Goal: Information Seeking & Learning: Learn about a topic

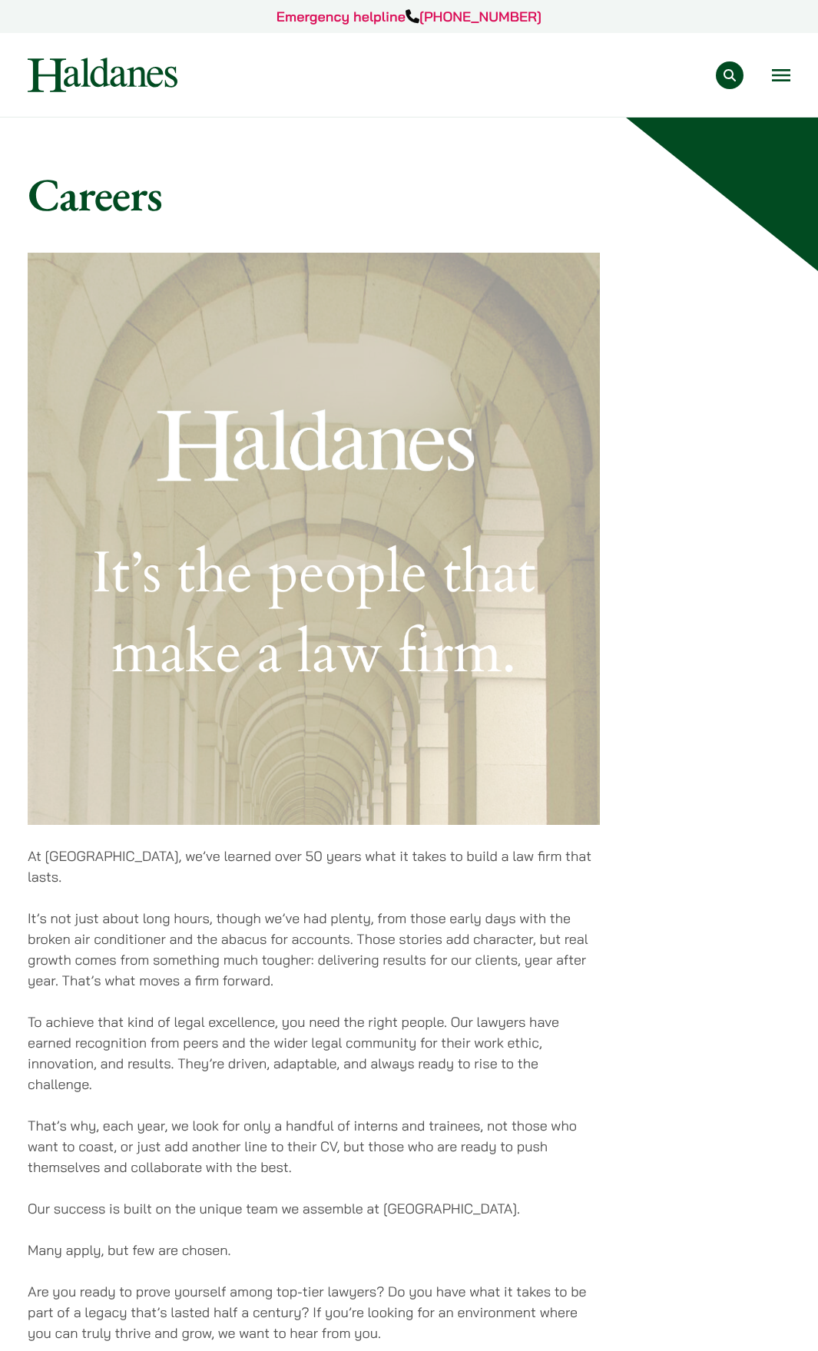
click at [782, 74] on button "Open menu" at bounding box center [781, 75] width 18 height 12
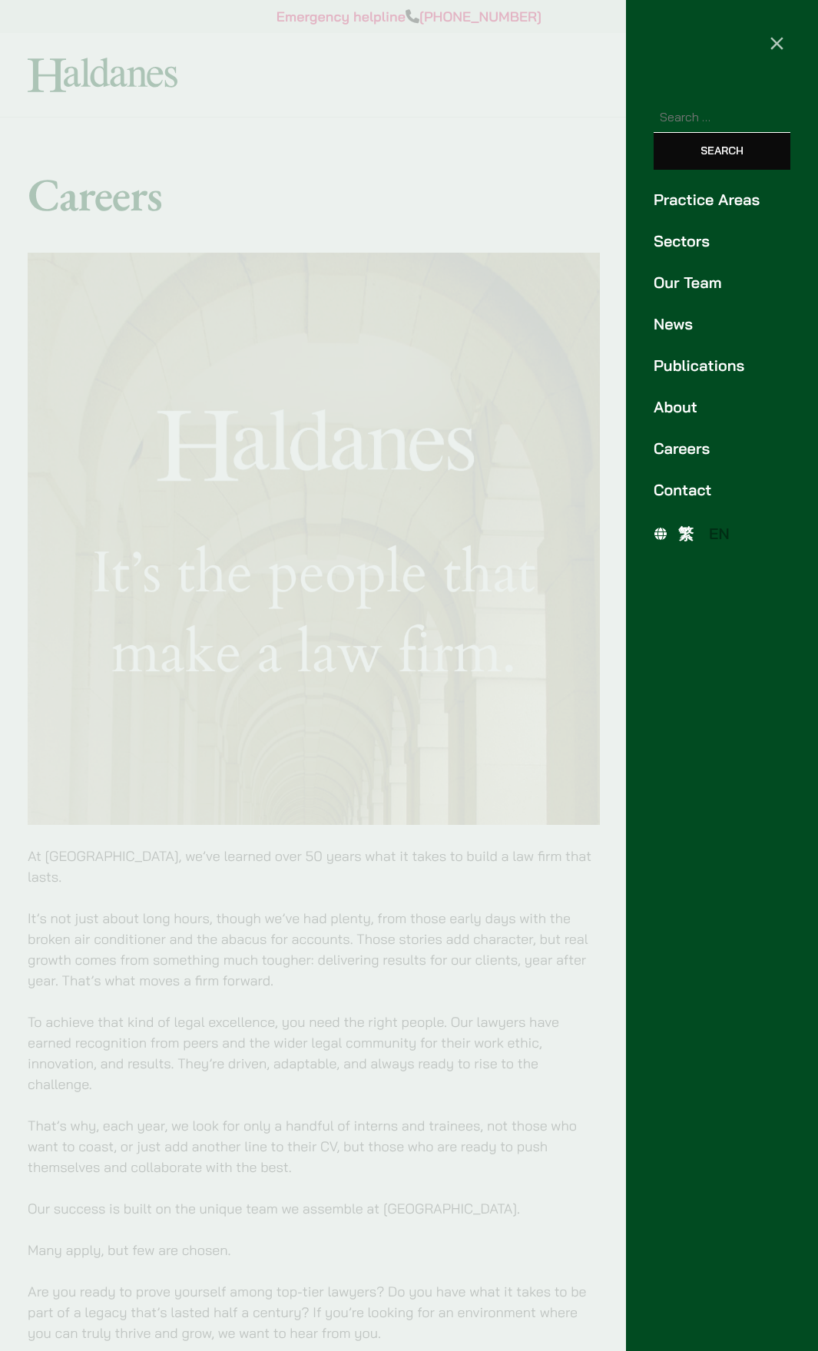
click at [697, 284] on link "Our Team" at bounding box center [721, 282] width 137 height 23
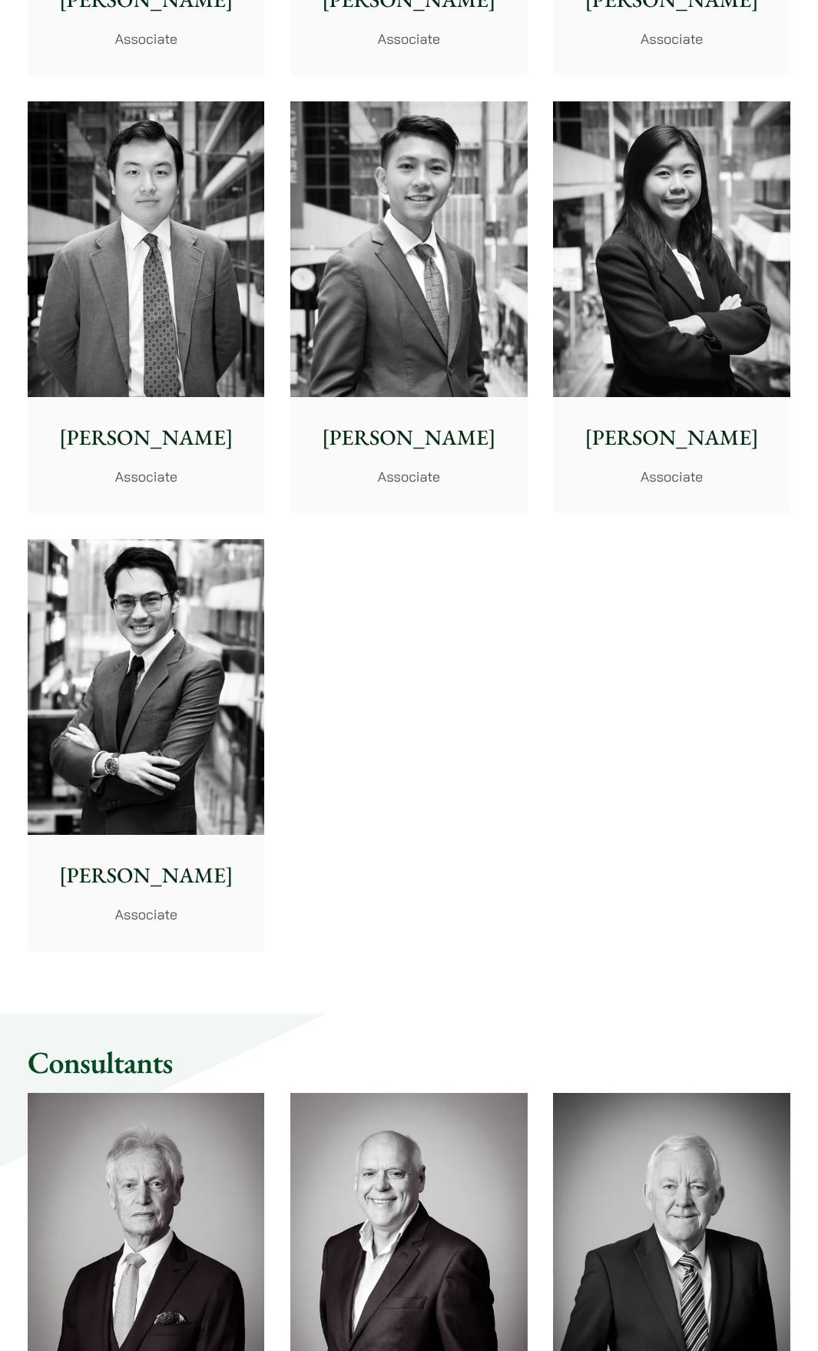
scroll to position [5221, 0]
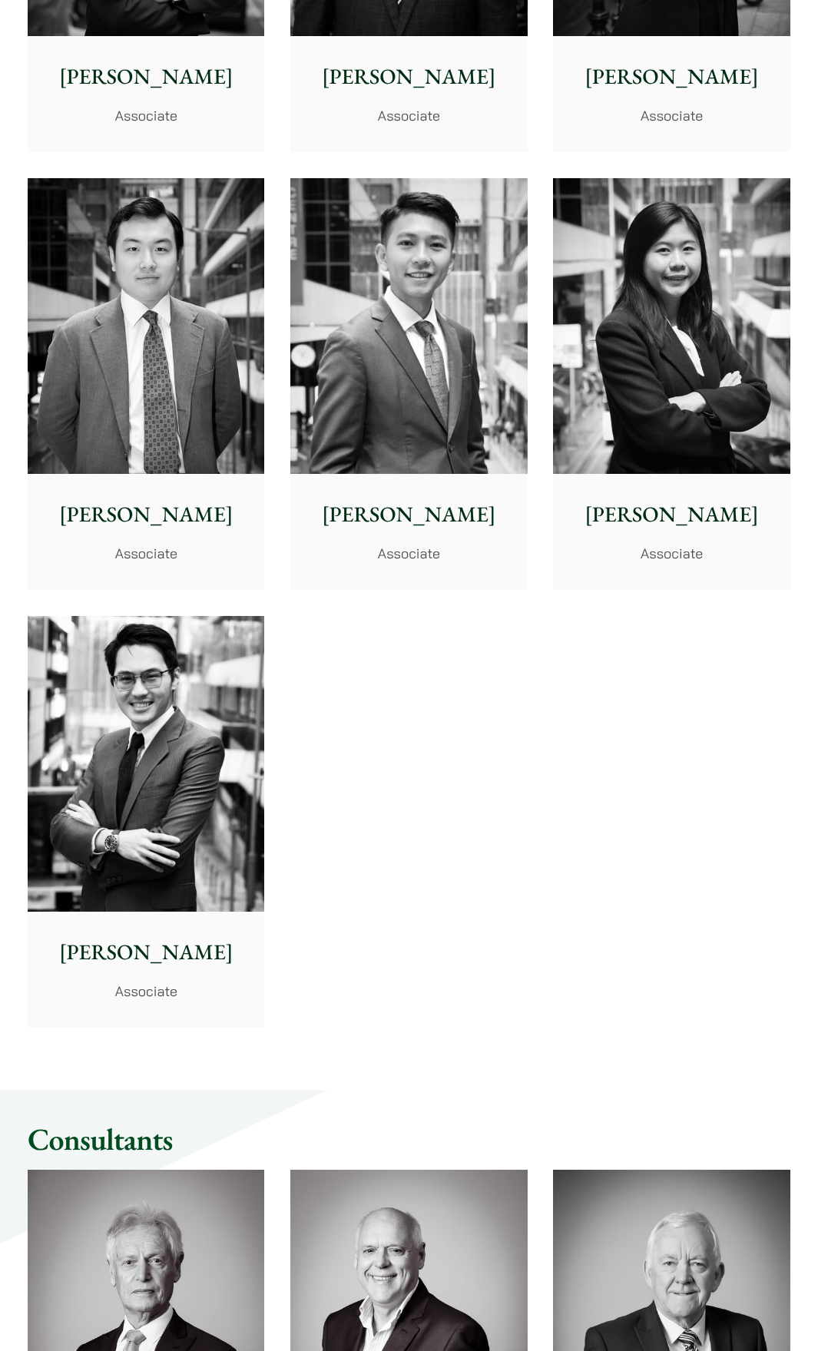
click at [177, 936] on p "Christopher Lin" at bounding box center [146, 952] width 212 height 32
click at [694, 498] on p "Danika Chui" at bounding box center [671, 514] width 212 height 32
click at [484, 422] on img at bounding box center [408, 326] width 236 height 296
click at [188, 498] on p "Ryan Chau" at bounding box center [146, 514] width 212 height 32
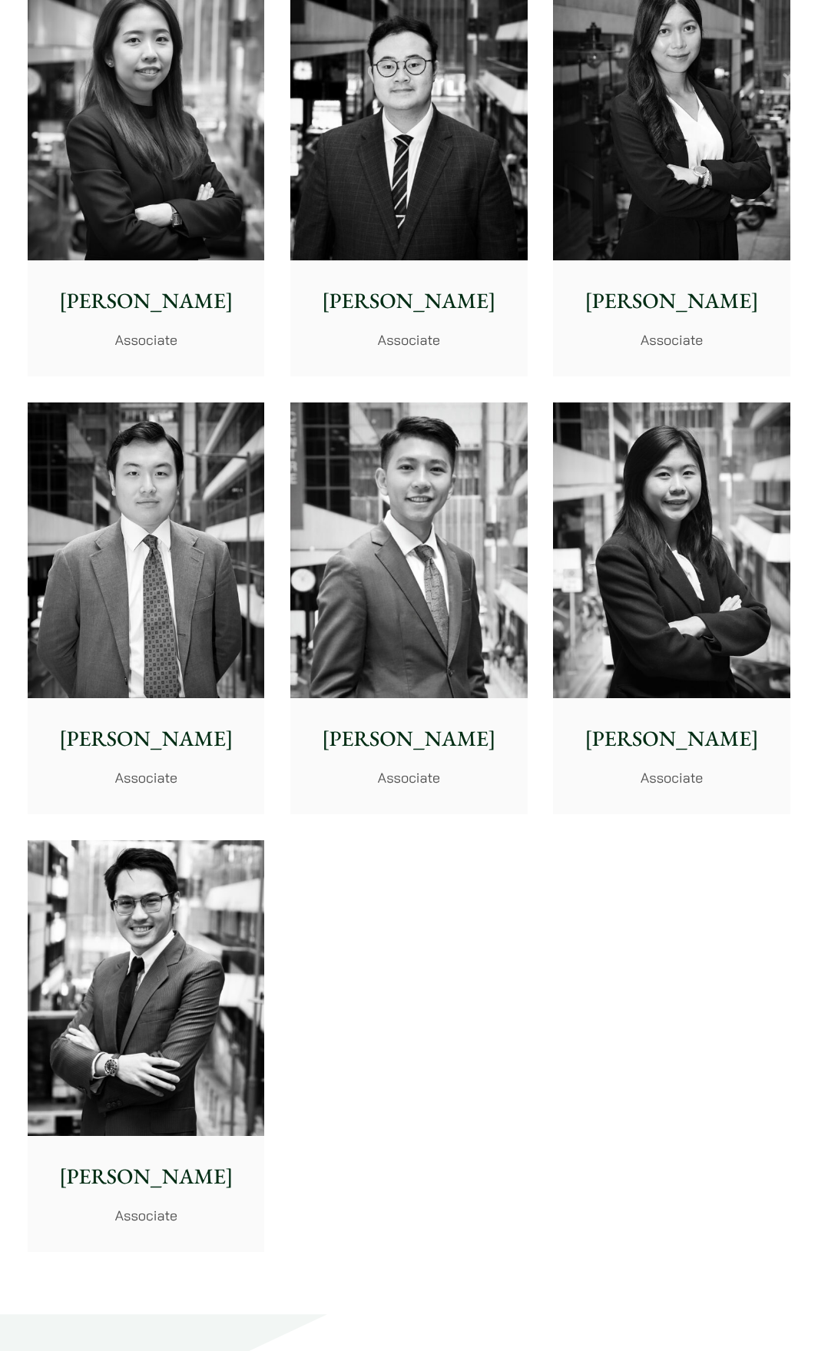
scroll to position [4991, 0]
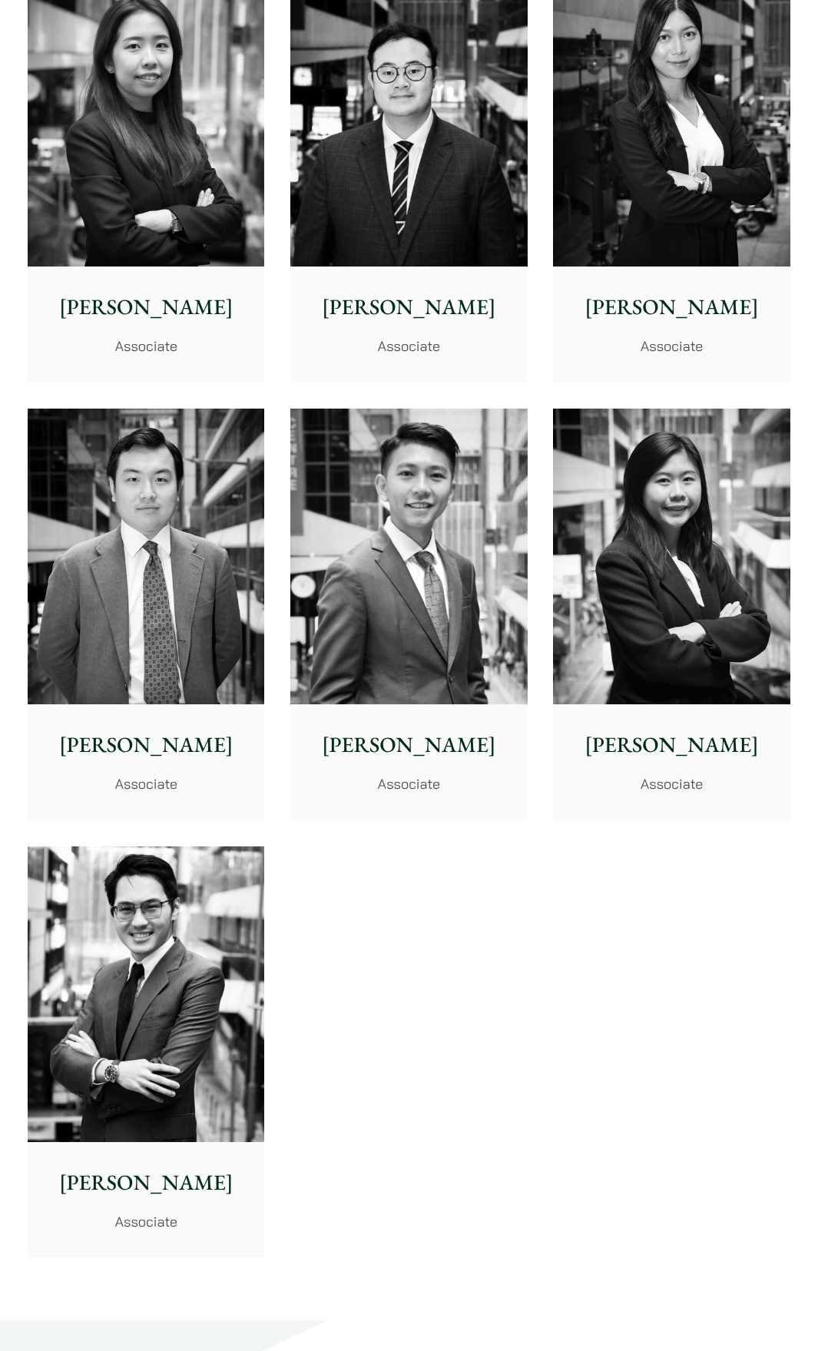
click at [670, 291] on p "Joanne Lam" at bounding box center [671, 307] width 212 height 32
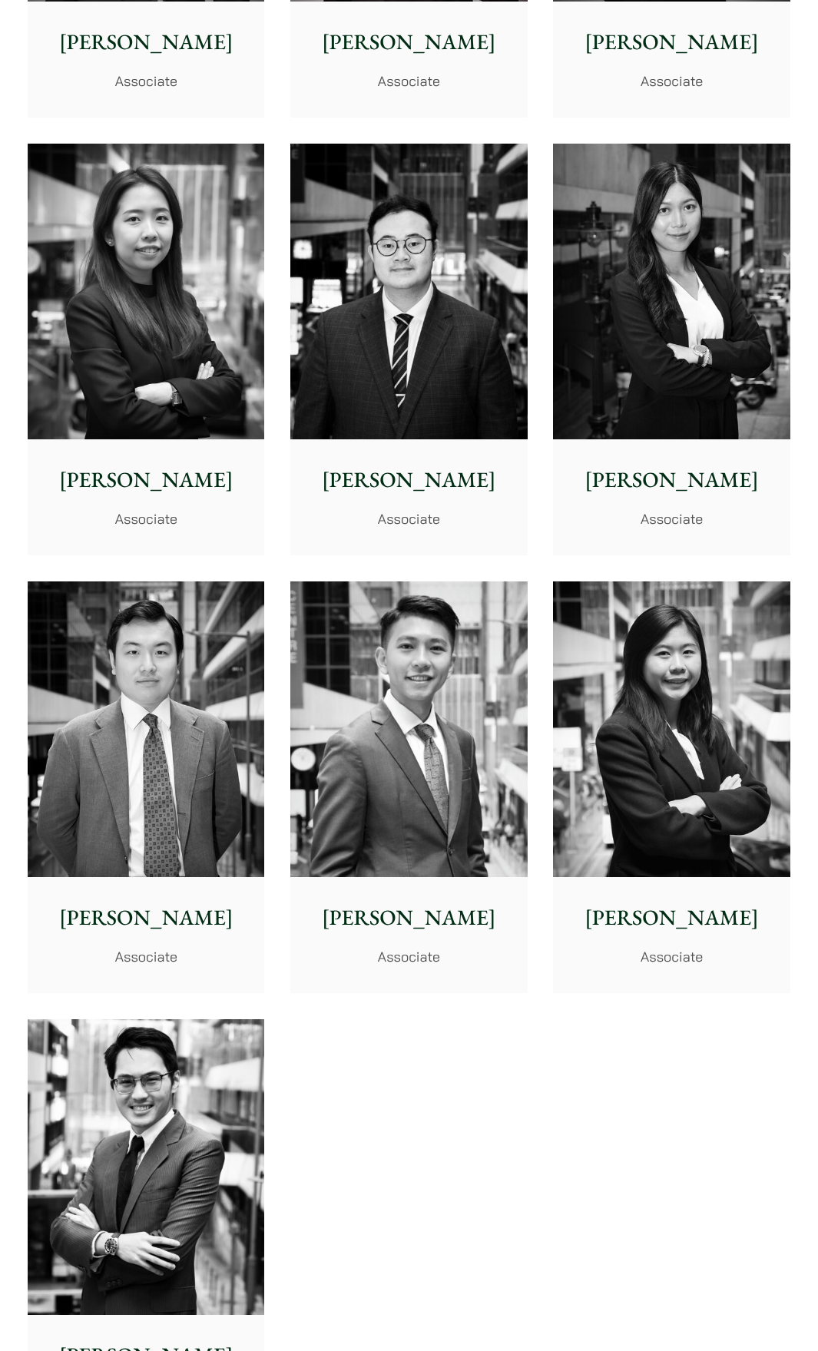
scroll to position [4761, 0]
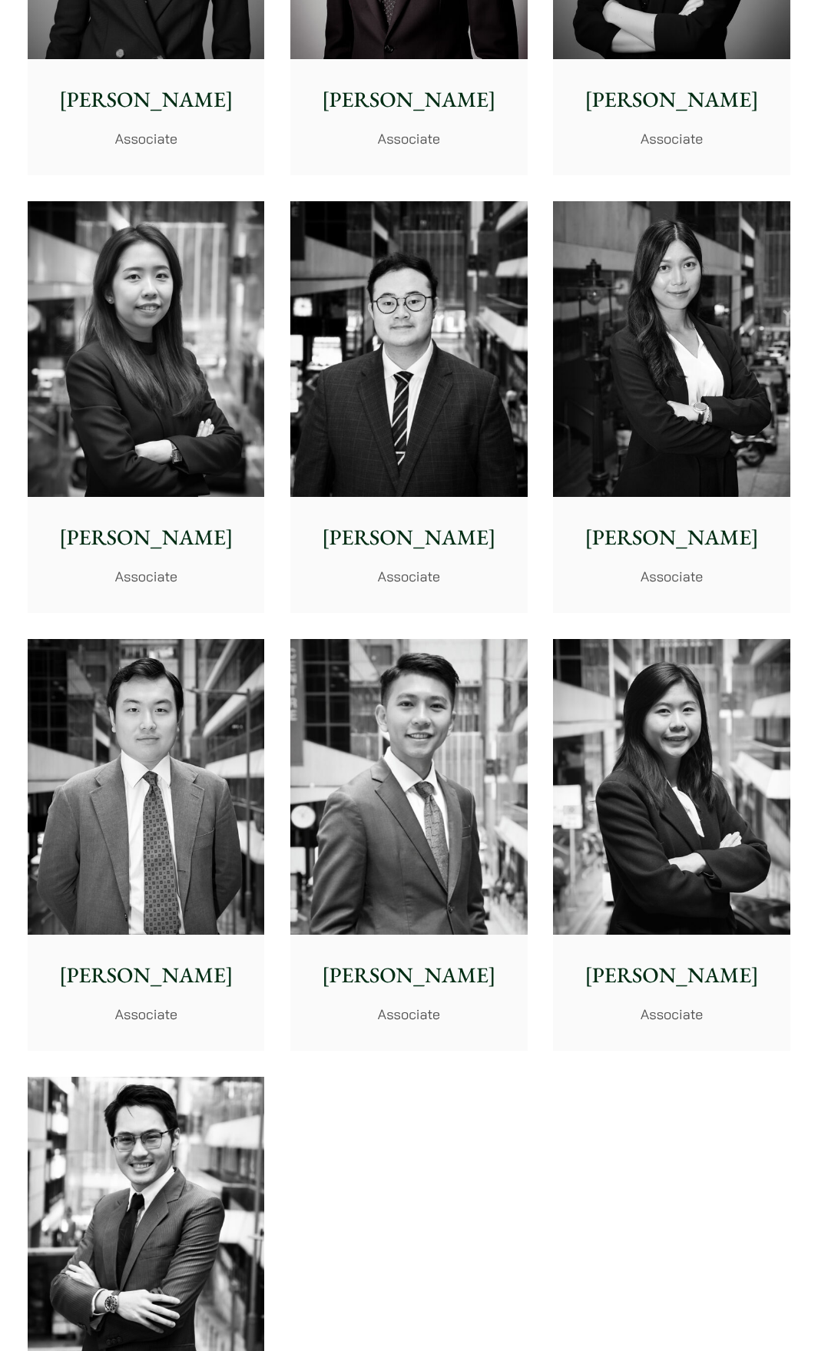
click at [498, 438] on img at bounding box center [408, 349] width 236 height 296
click at [152, 437] on img at bounding box center [146, 349] width 236 height 296
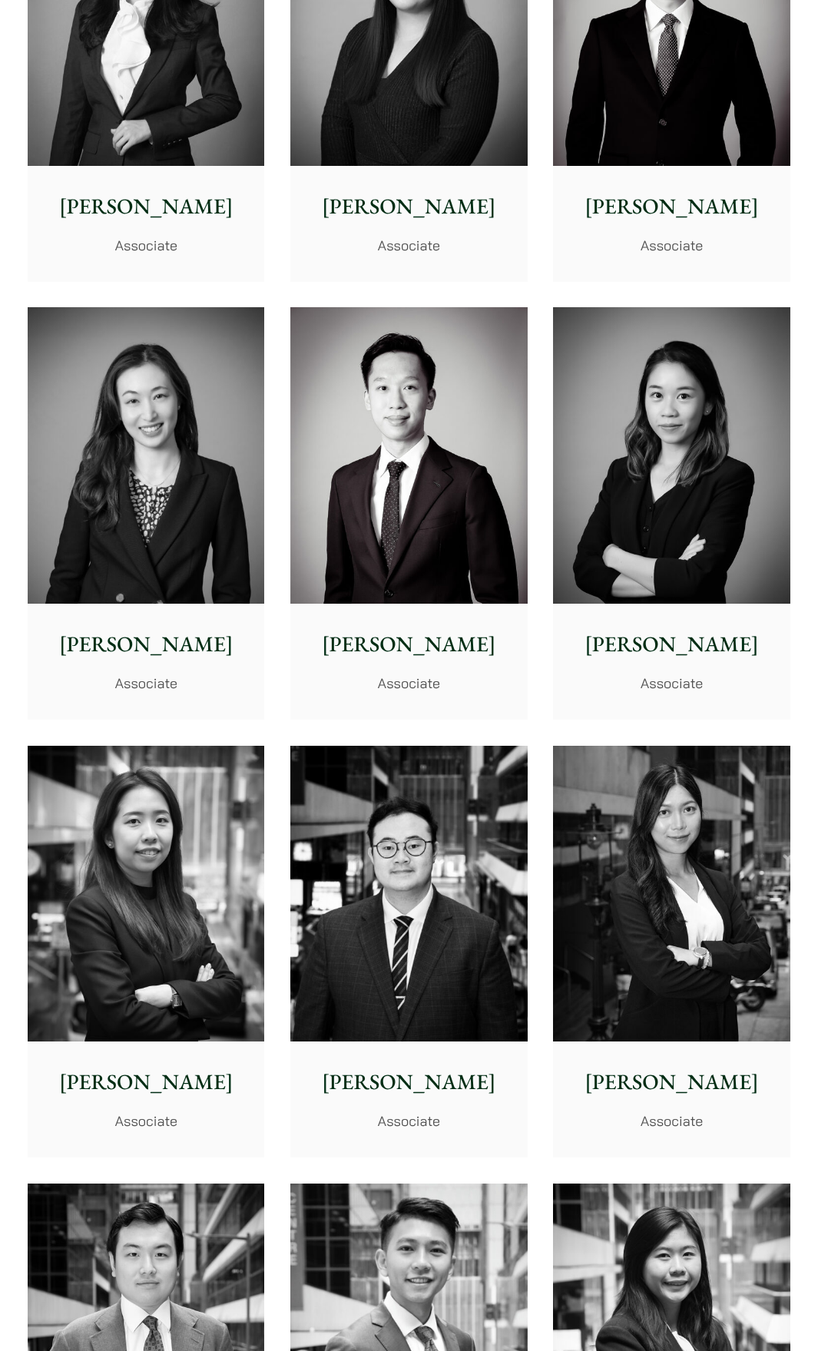
scroll to position [3993, 0]
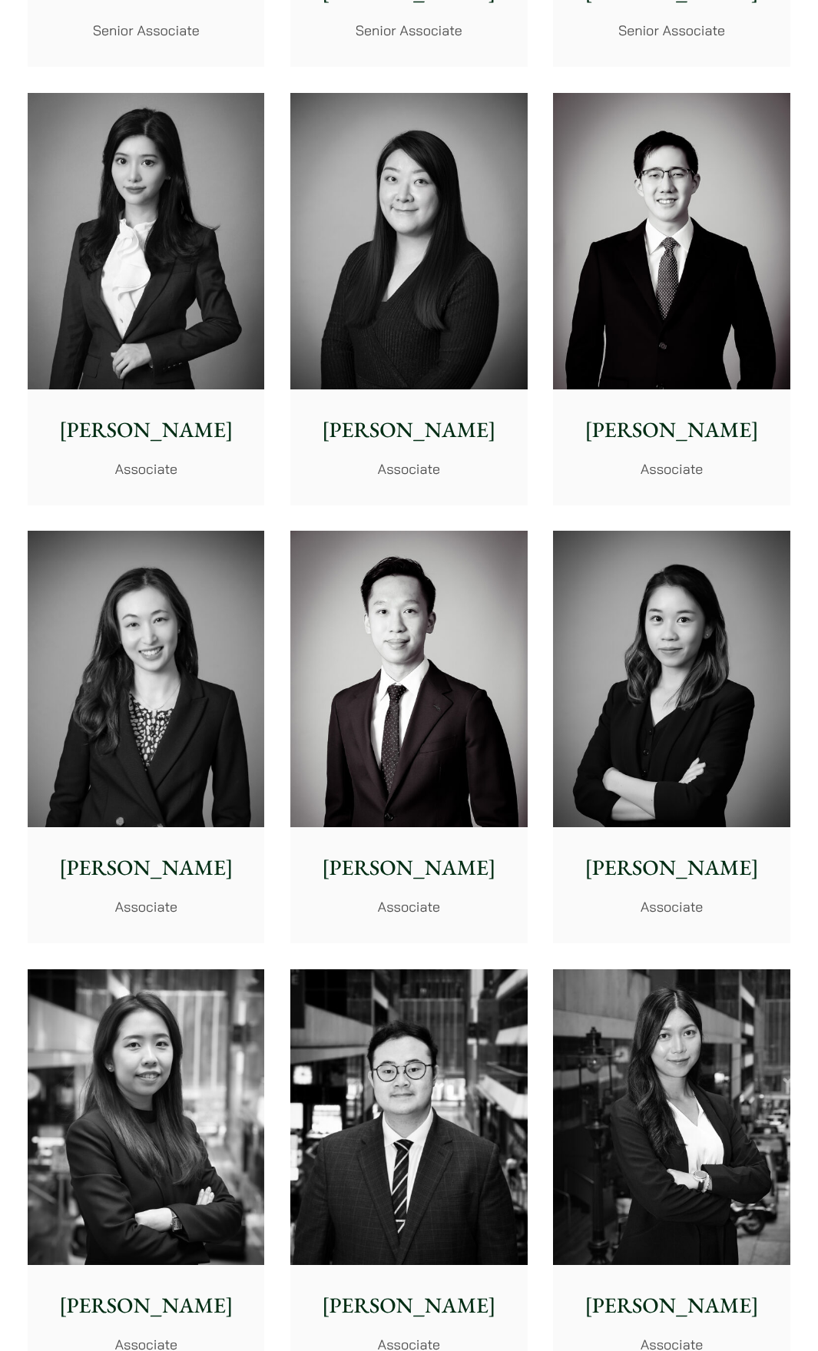
click at [700, 314] on img at bounding box center [671, 241] width 236 height 296
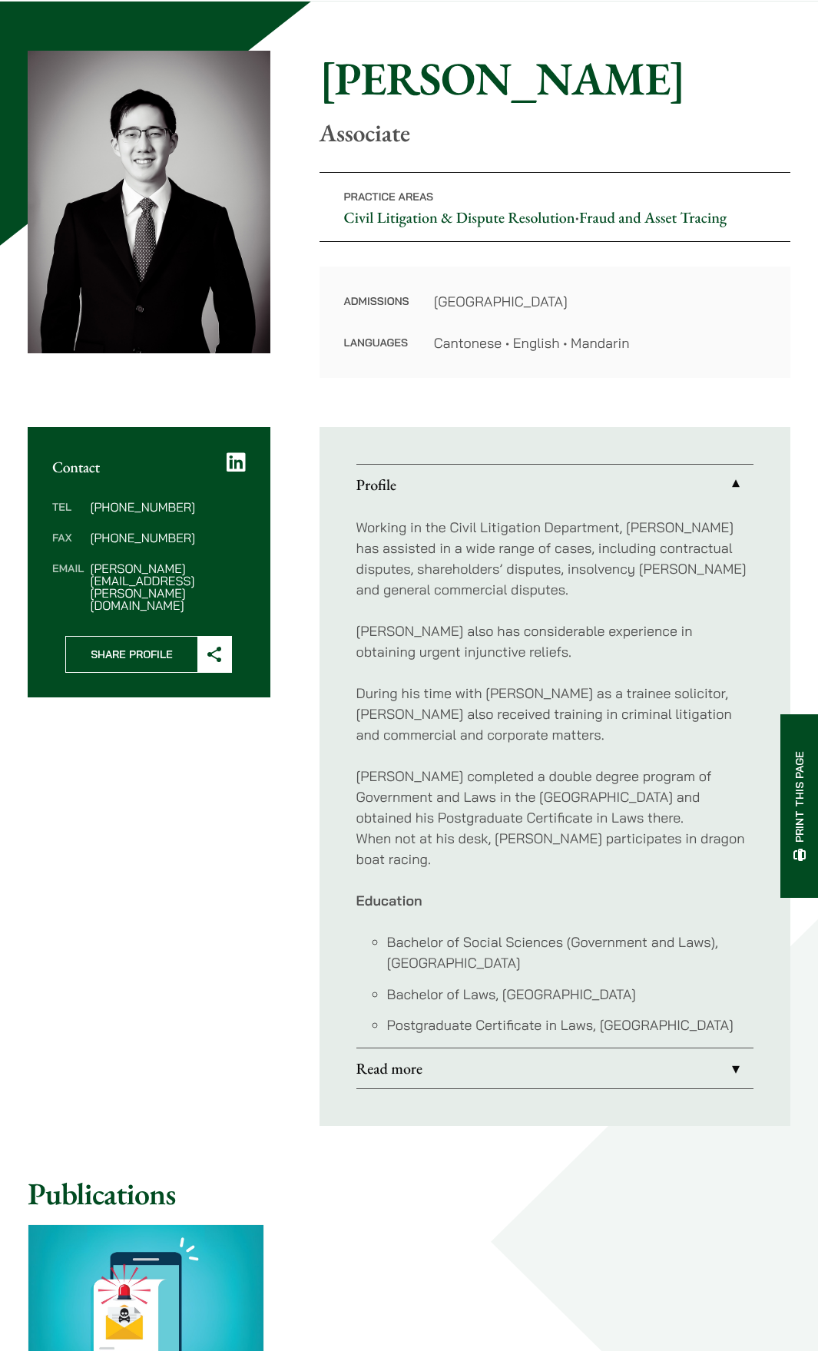
scroll to position [154, 0]
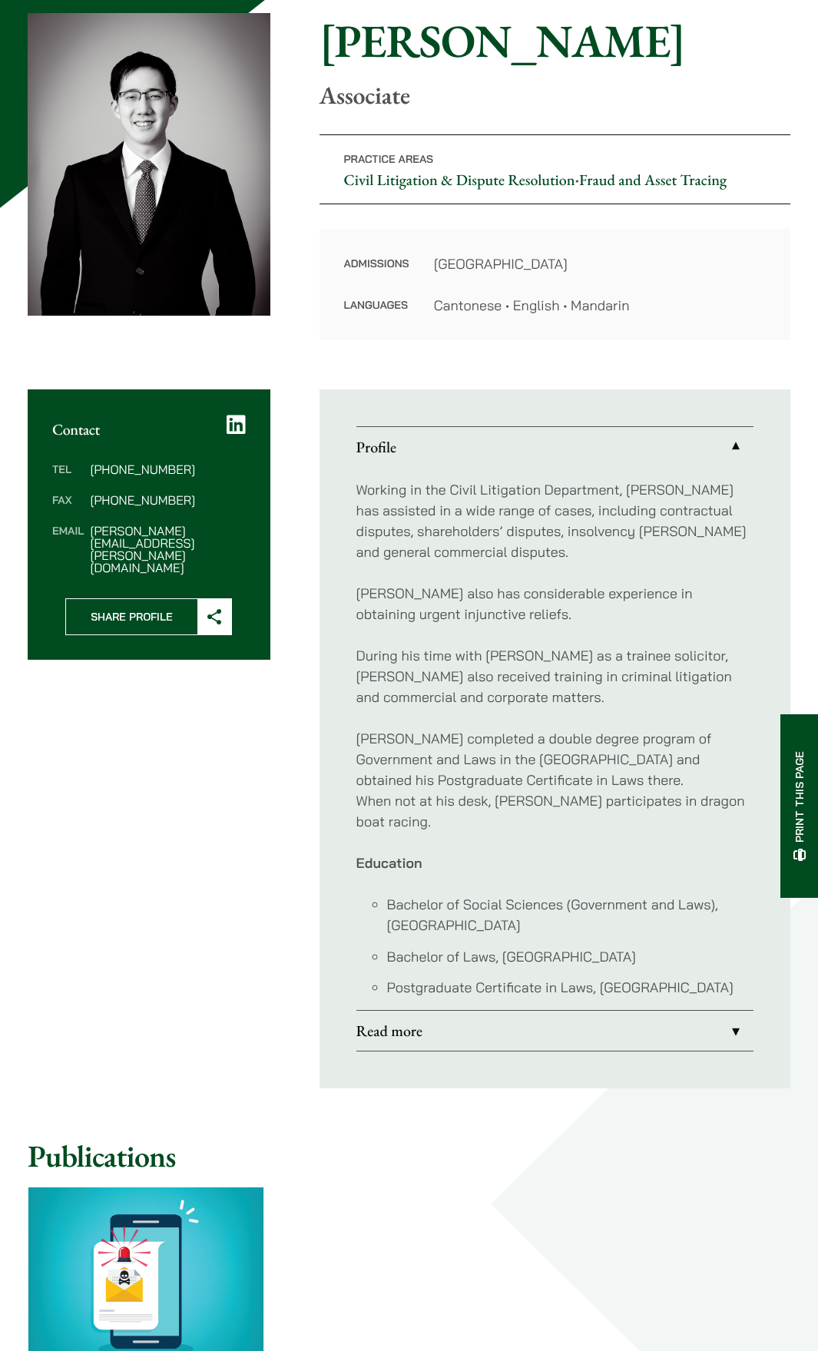
click at [525, 1034] on link "Read more" at bounding box center [554, 1030] width 397 height 40
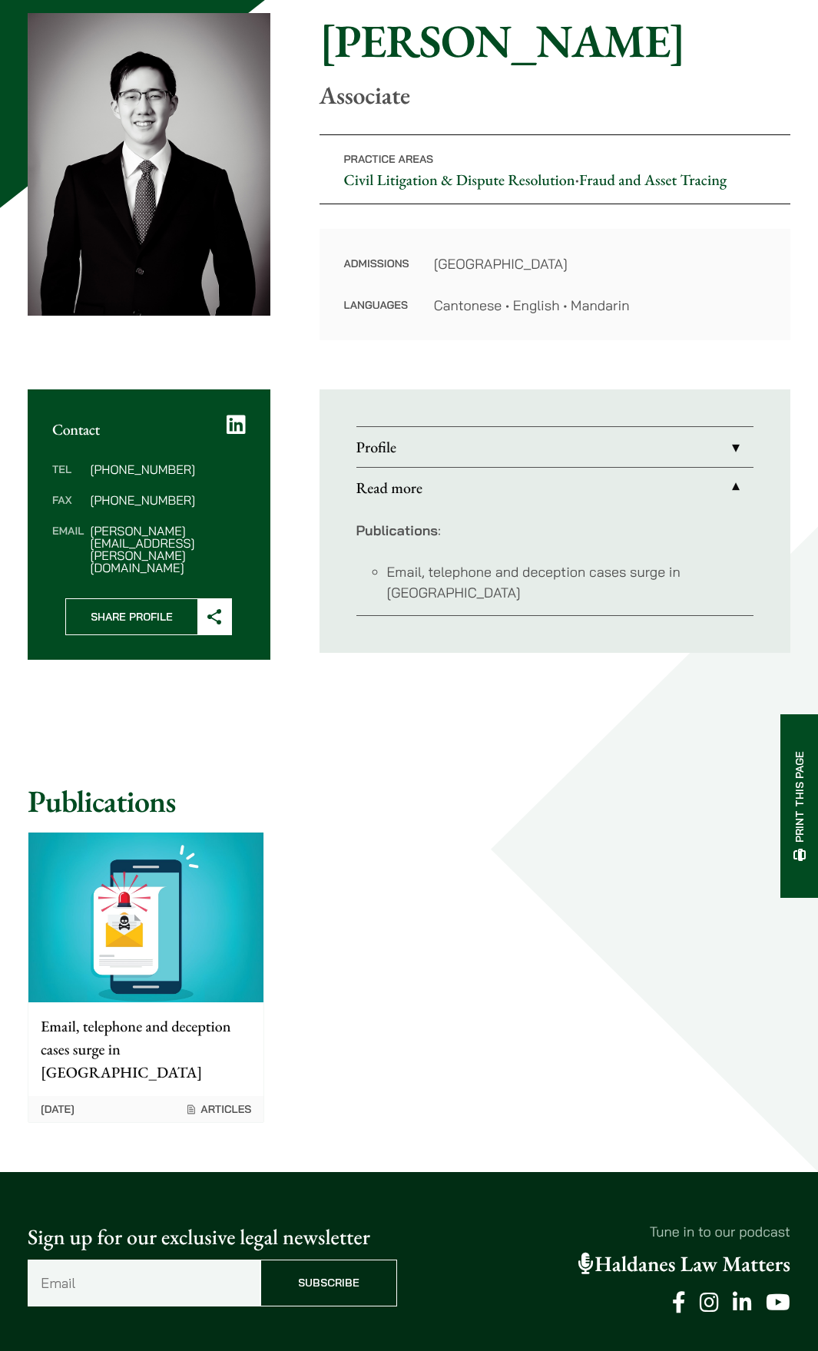
scroll to position [77, 0]
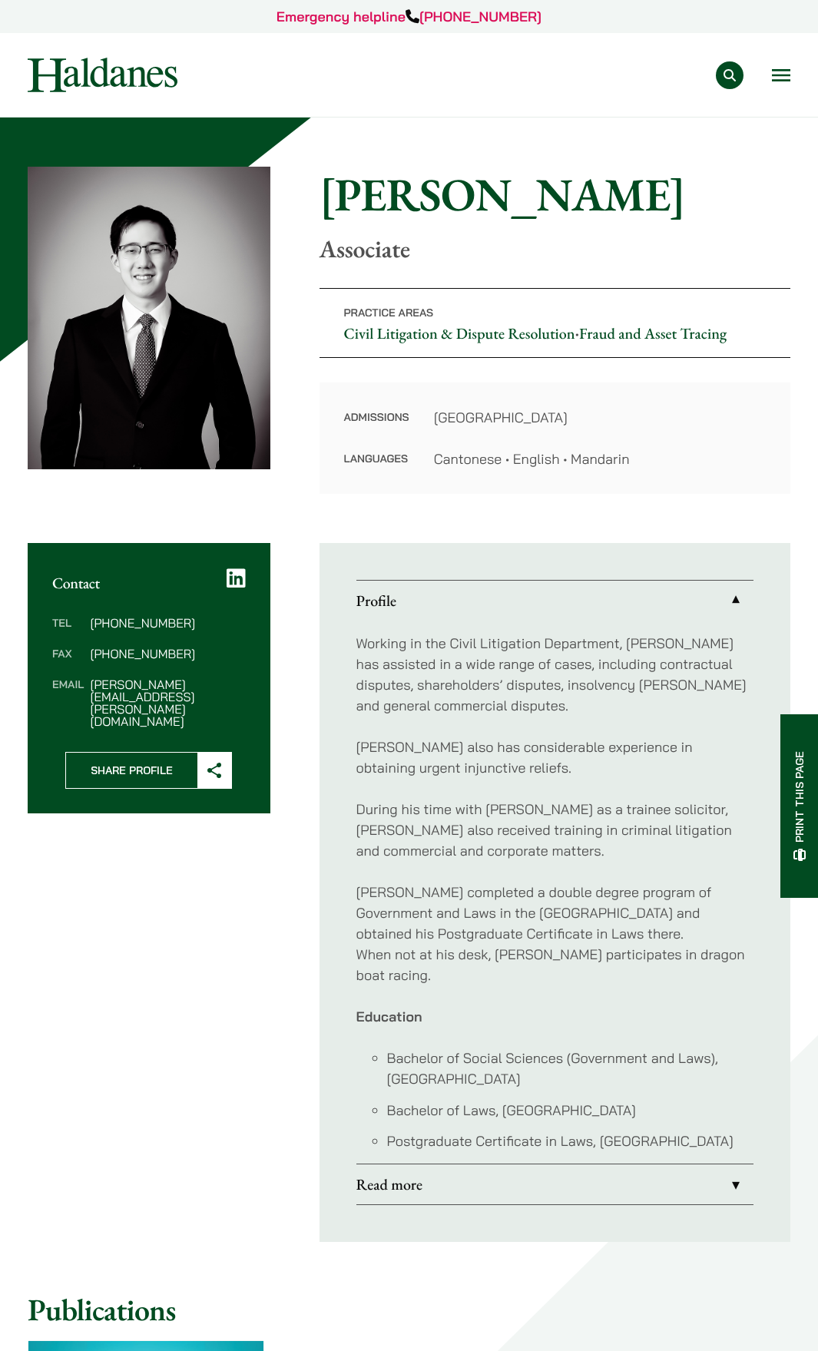
click at [71, 71] on img at bounding box center [103, 75] width 150 height 35
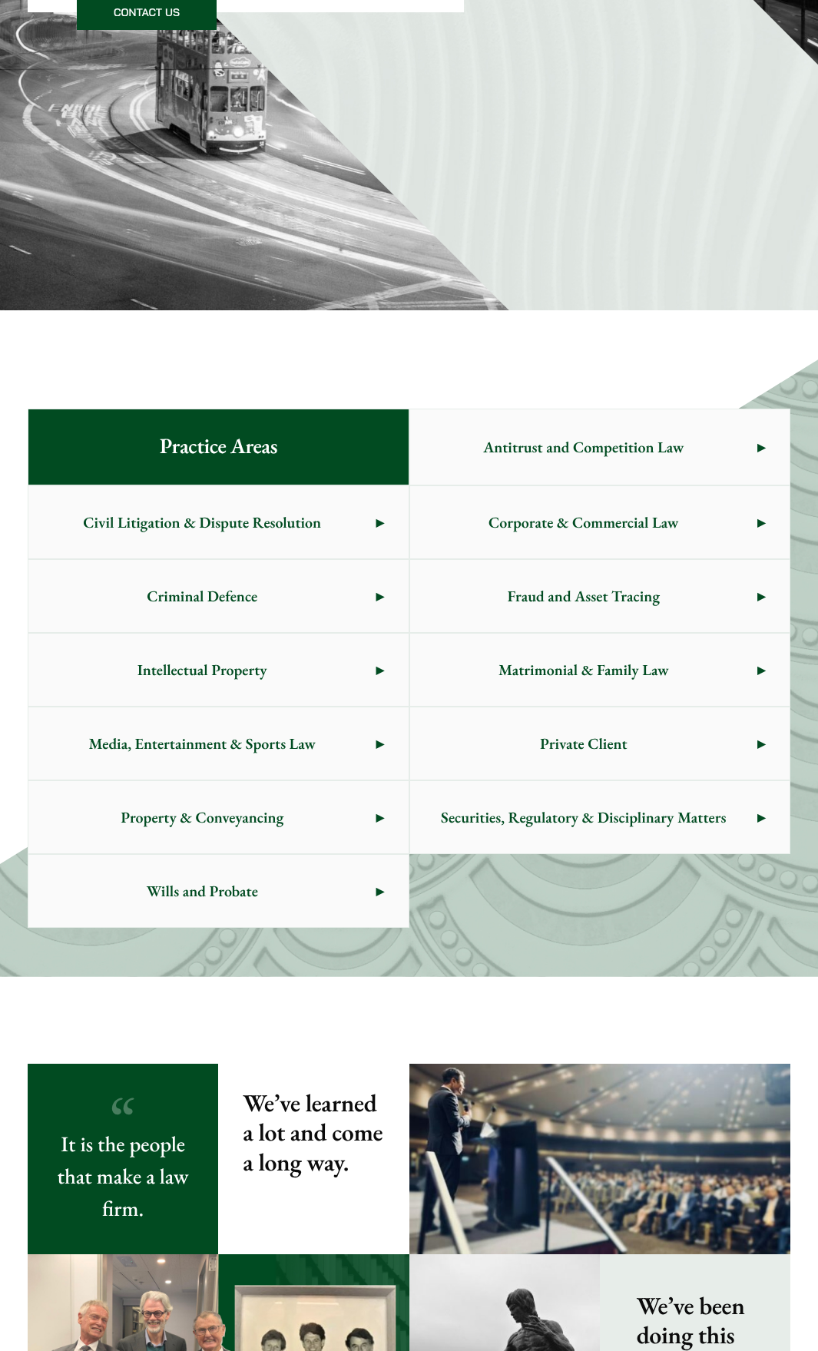
scroll to position [537, 0]
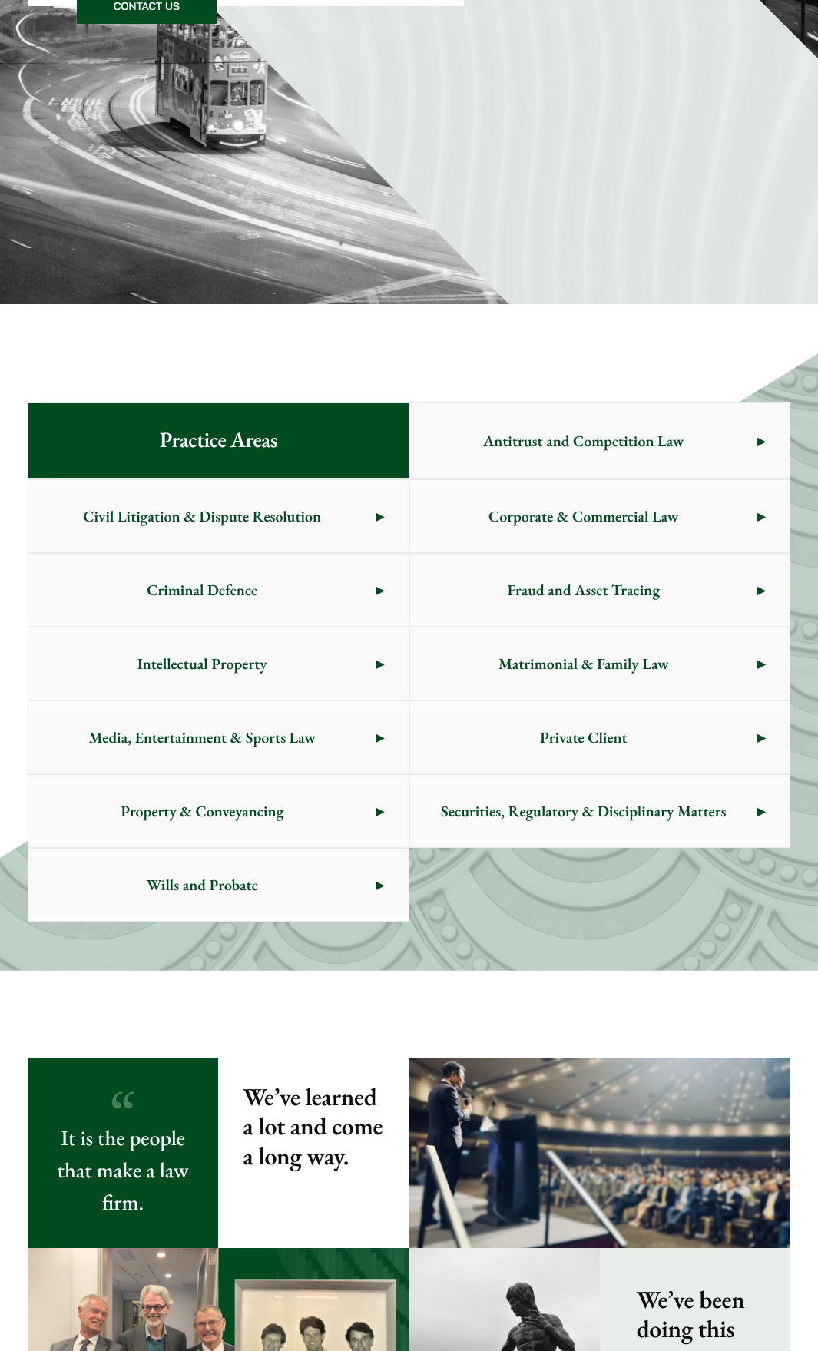
click at [211, 509] on span "Civil Litigation & Dispute Resolution" at bounding box center [201, 516] width 347 height 72
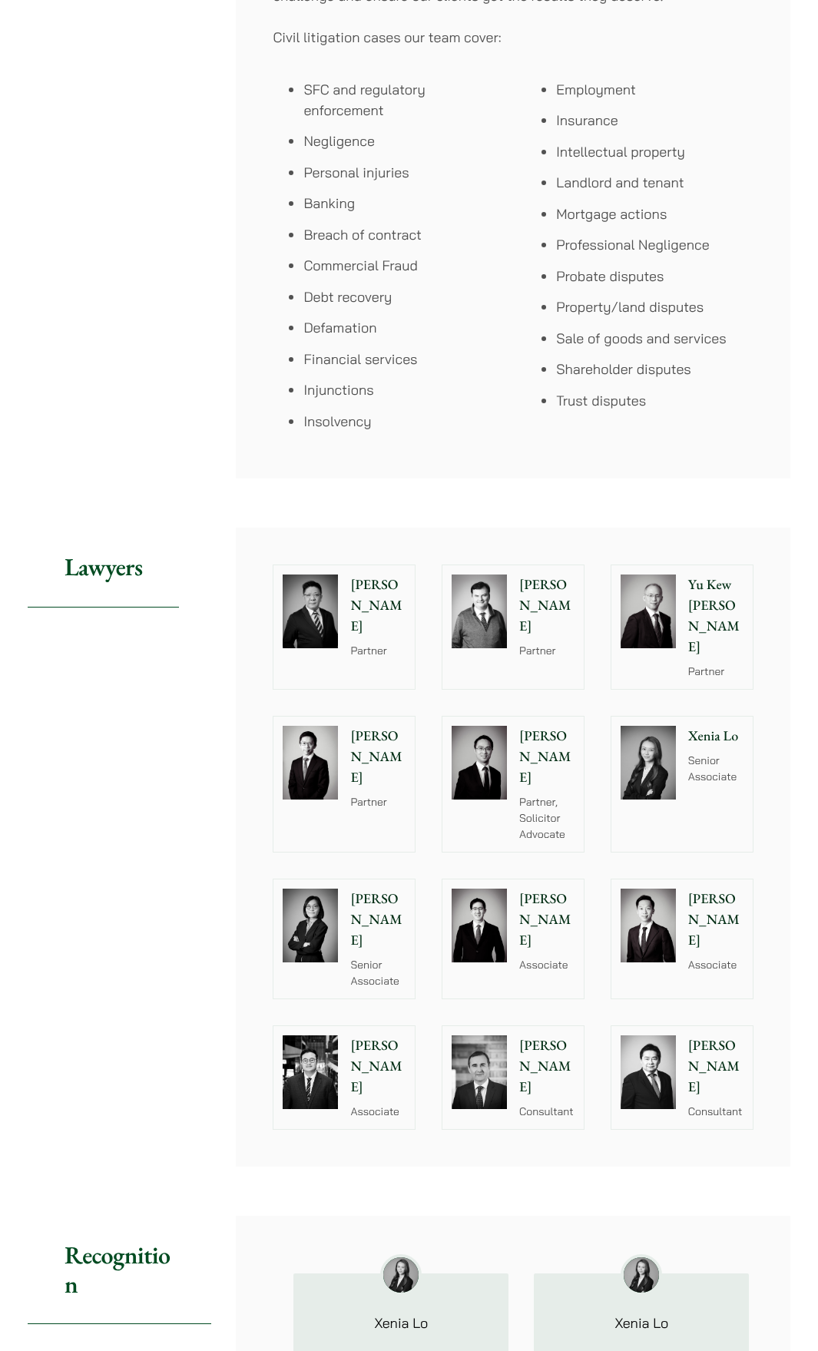
scroll to position [1152, 0]
